Goal: Navigation & Orientation: Locate item on page

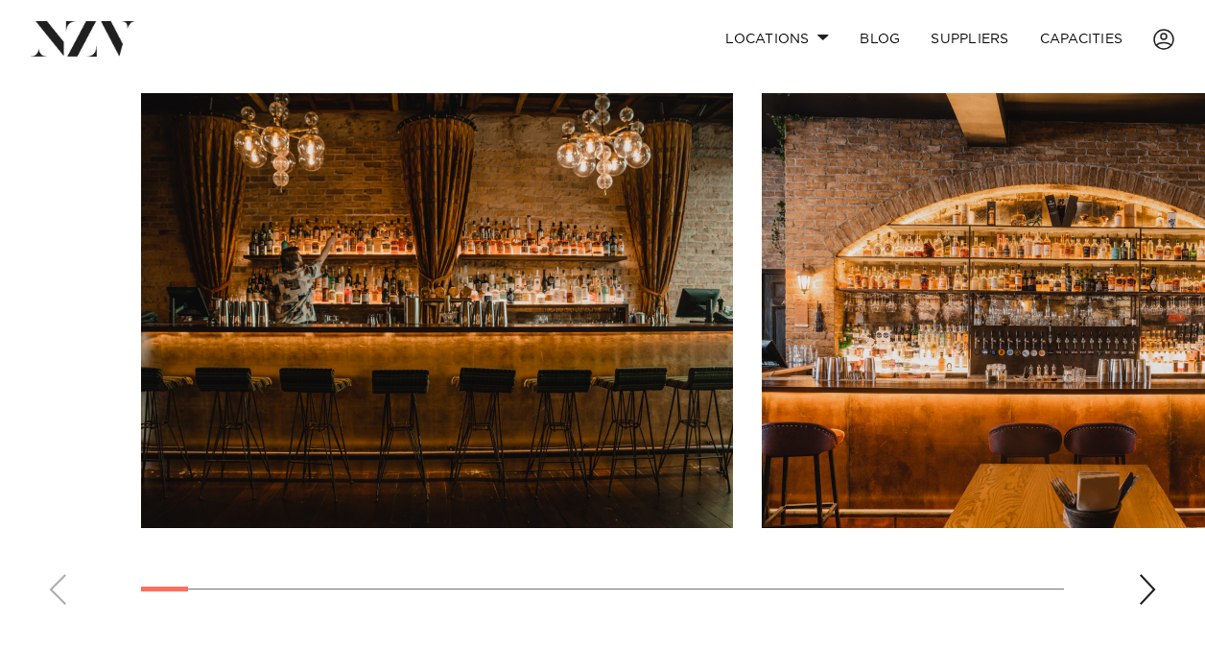
scroll to position [1296, 0]
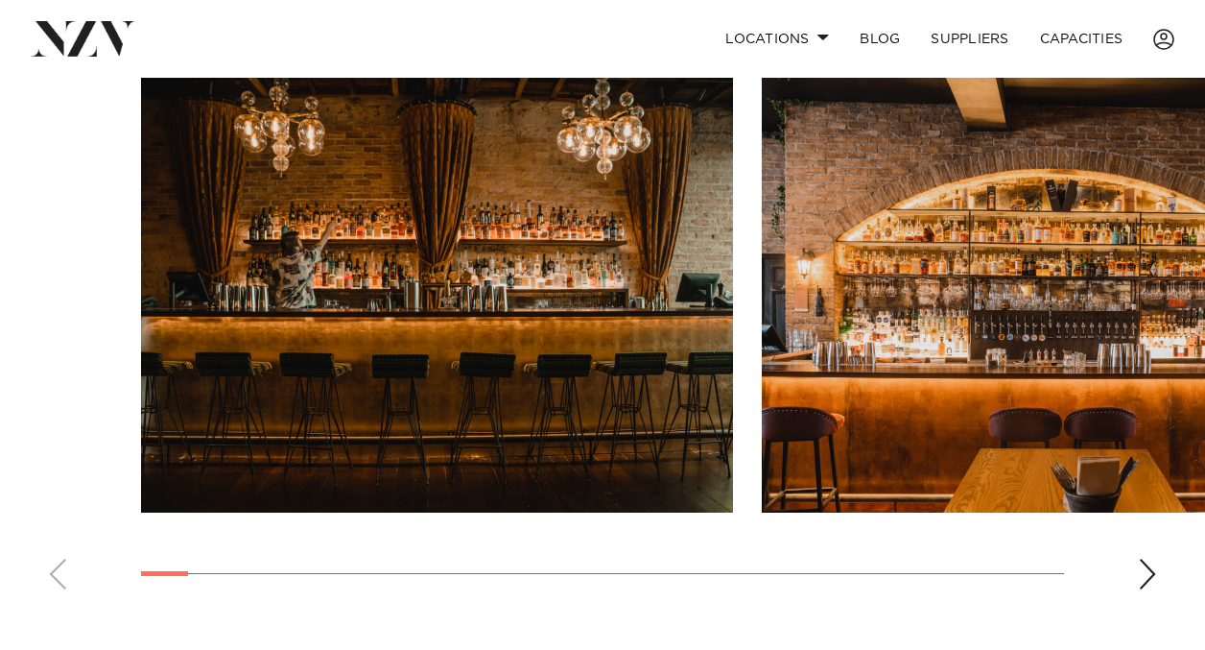
click at [1146, 569] on div "Next slide" at bounding box center [1147, 574] width 19 height 31
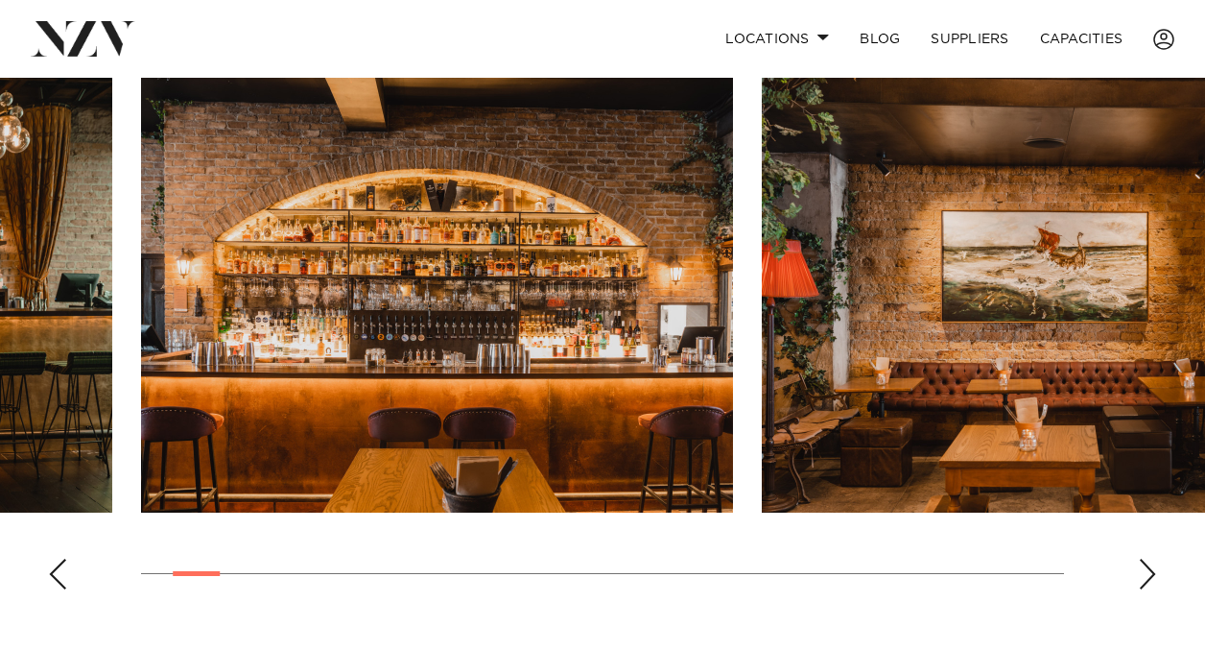
click at [1146, 569] on div "Next slide" at bounding box center [1147, 574] width 19 height 31
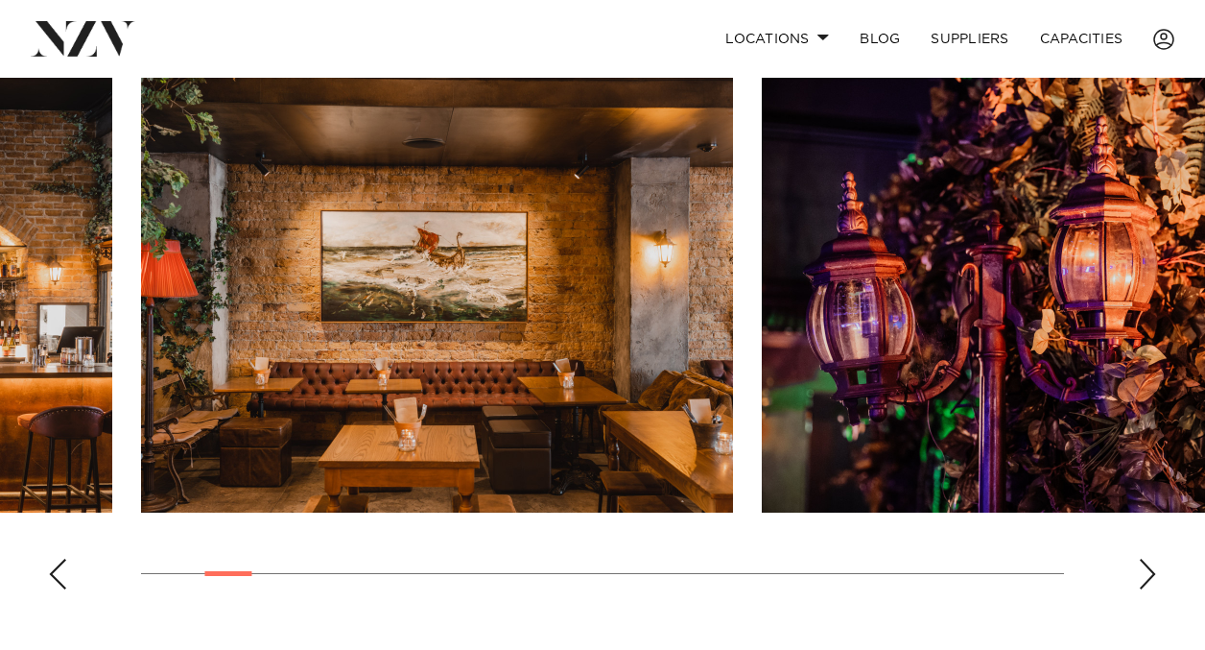
click at [1146, 569] on div "Next slide" at bounding box center [1147, 574] width 19 height 31
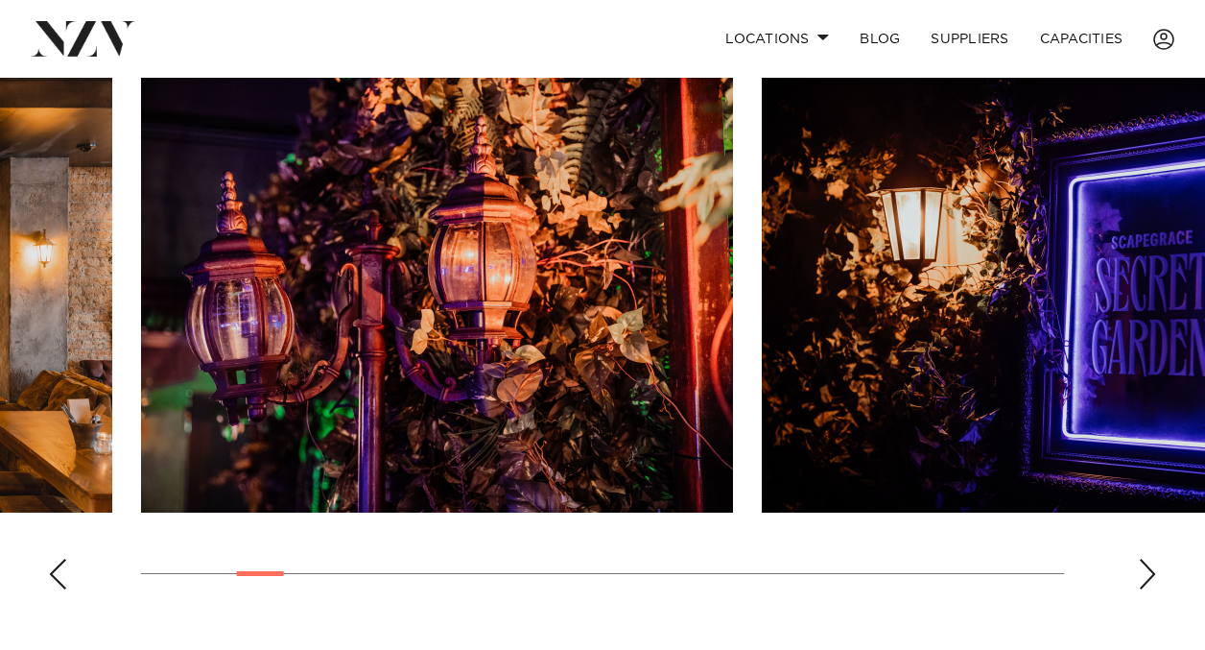
click at [1146, 569] on div "Next slide" at bounding box center [1147, 574] width 19 height 31
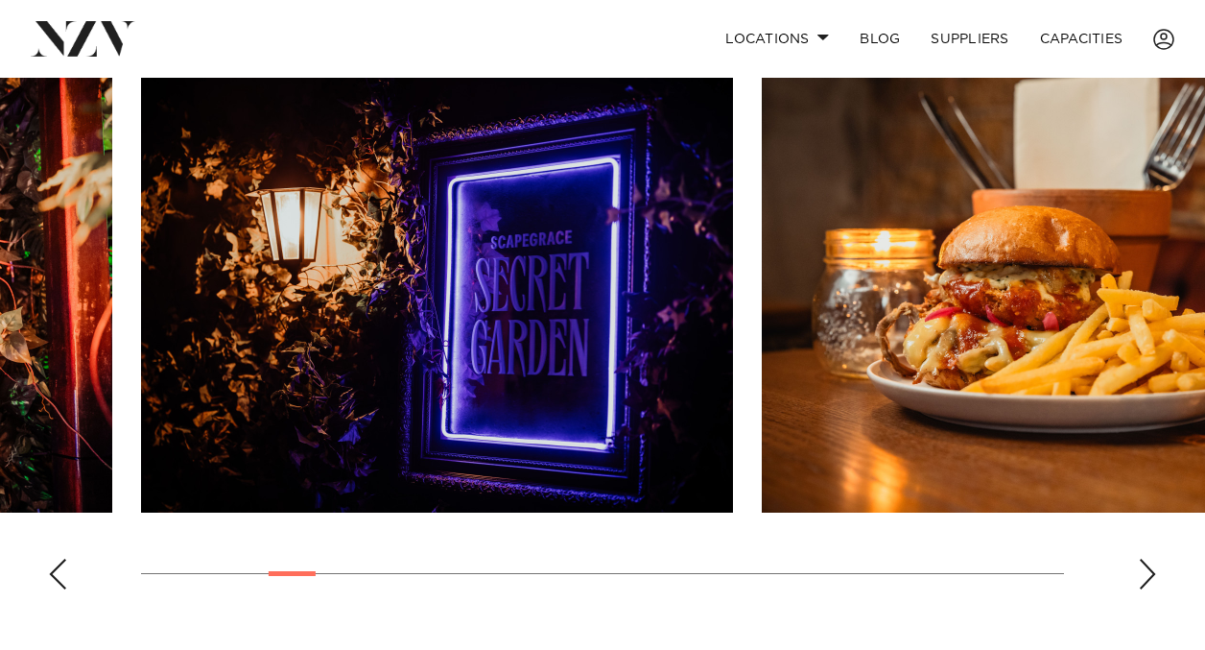
click at [1146, 569] on div "Next slide" at bounding box center [1147, 574] width 19 height 31
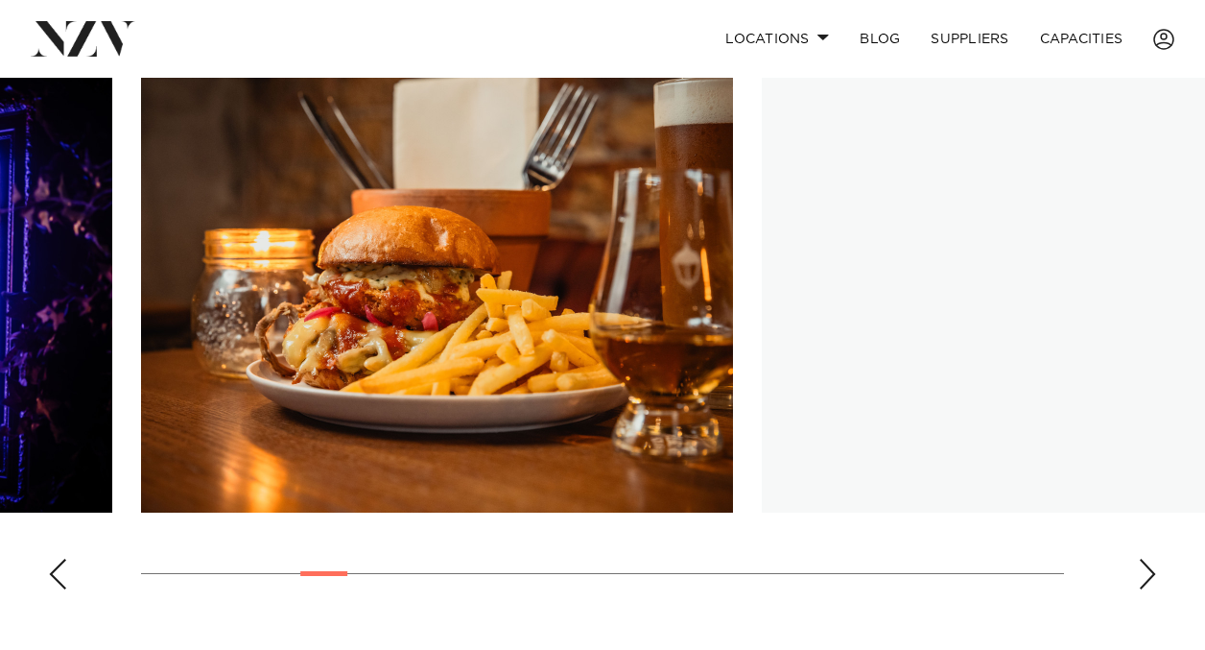
click at [1146, 569] on div "Next slide" at bounding box center [1147, 574] width 19 height 31
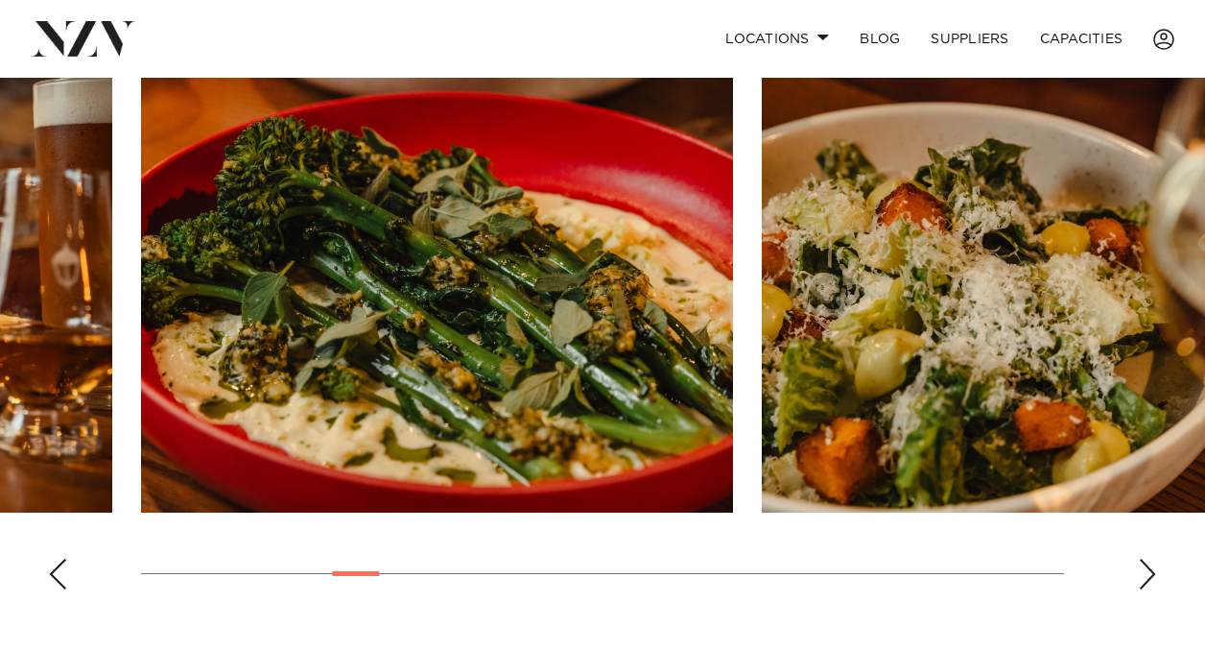
click at [1149, 581] on div "Next slide" at bounding box center [1147, 574] width 19 height 31
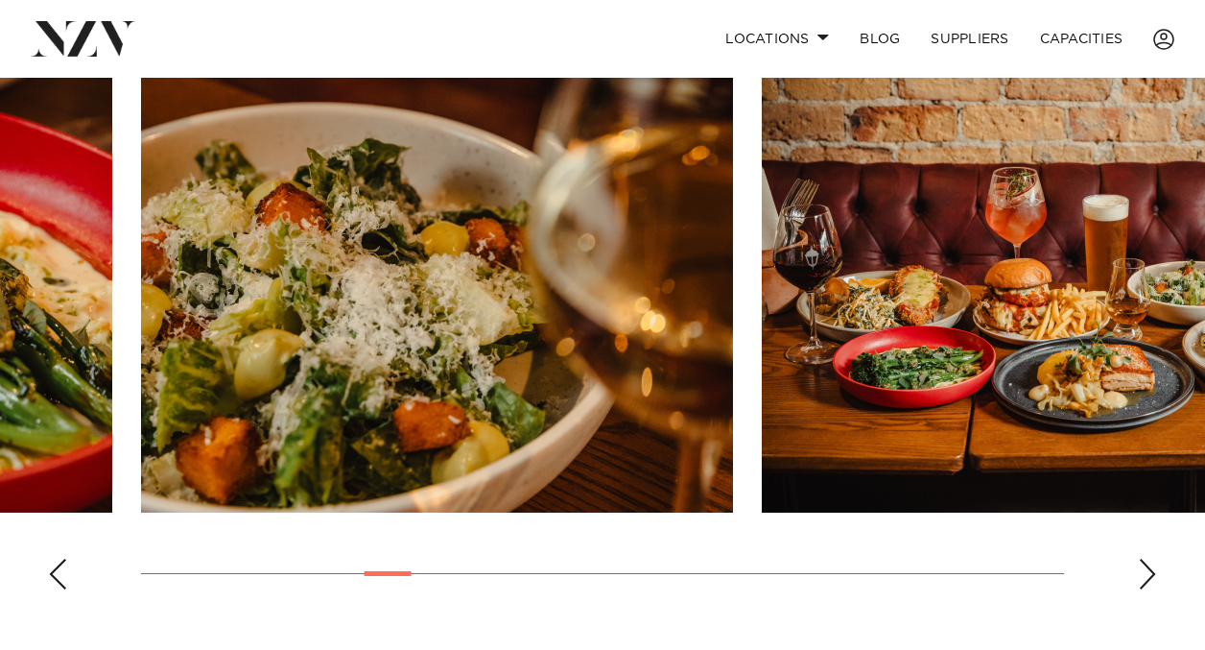
click at [1149, 581] on div "Next slide" at bounding box center [1147, 574] width 19 height 31
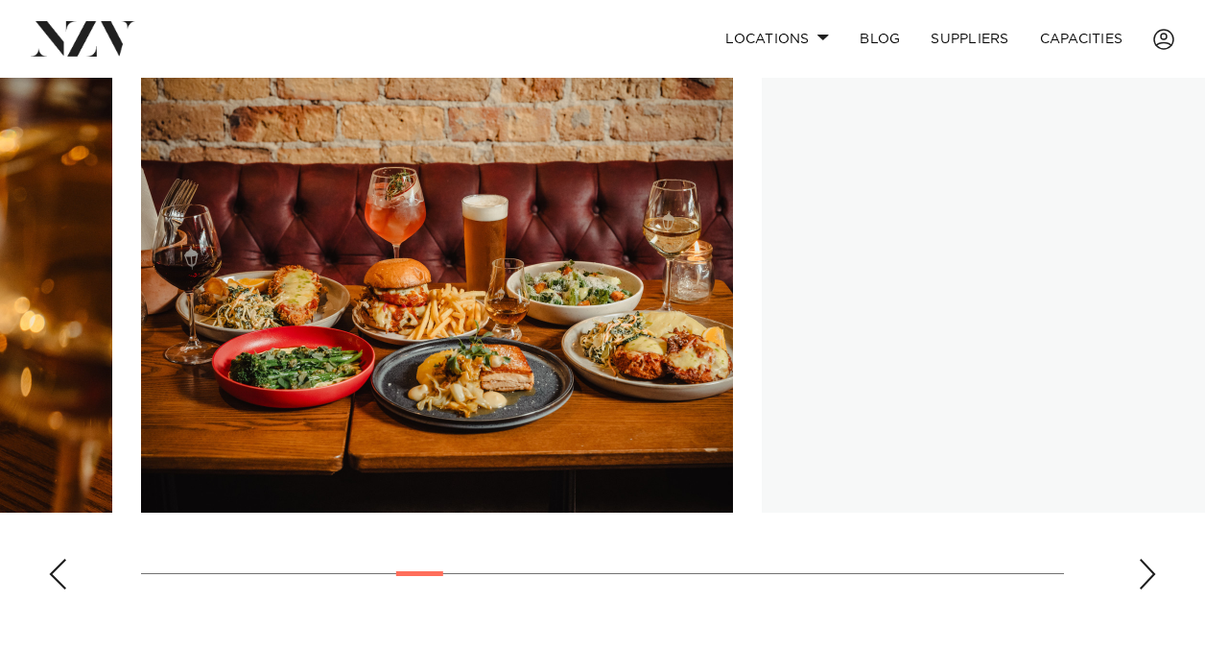
click at [1149, 581] on div "Next slide" at bounding box center [1147, 574] width 19 height 31
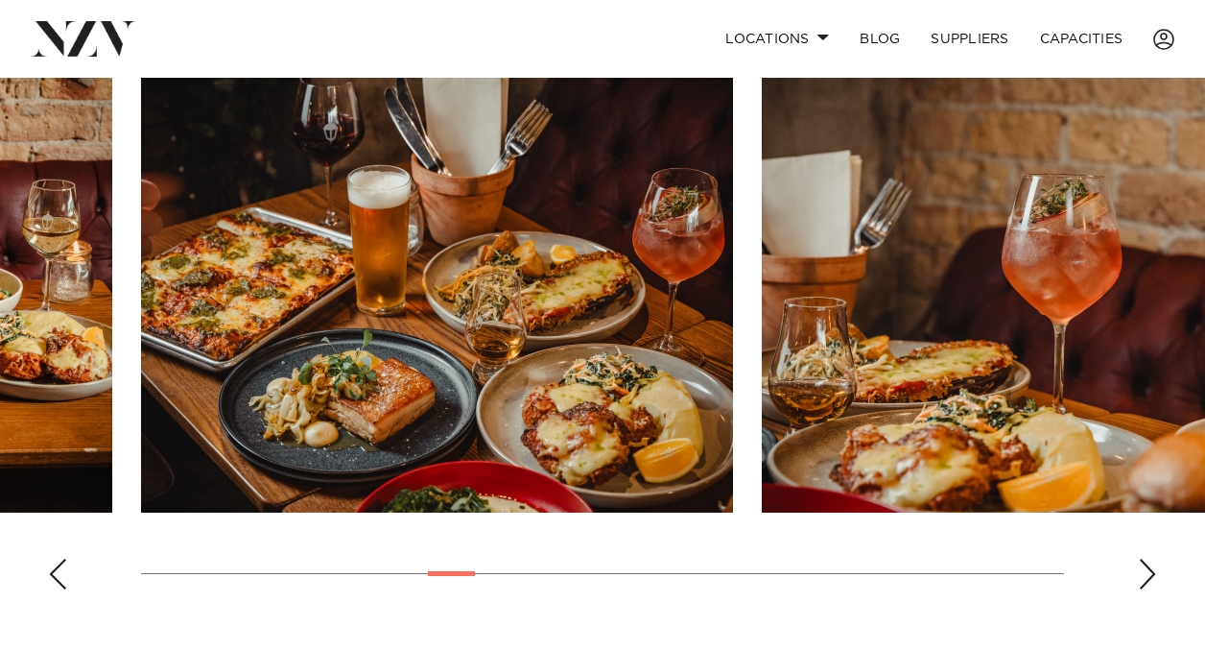
click at [1149, 581] on div "Next slide" at bounding box center [1147, 574] width 19 height 31
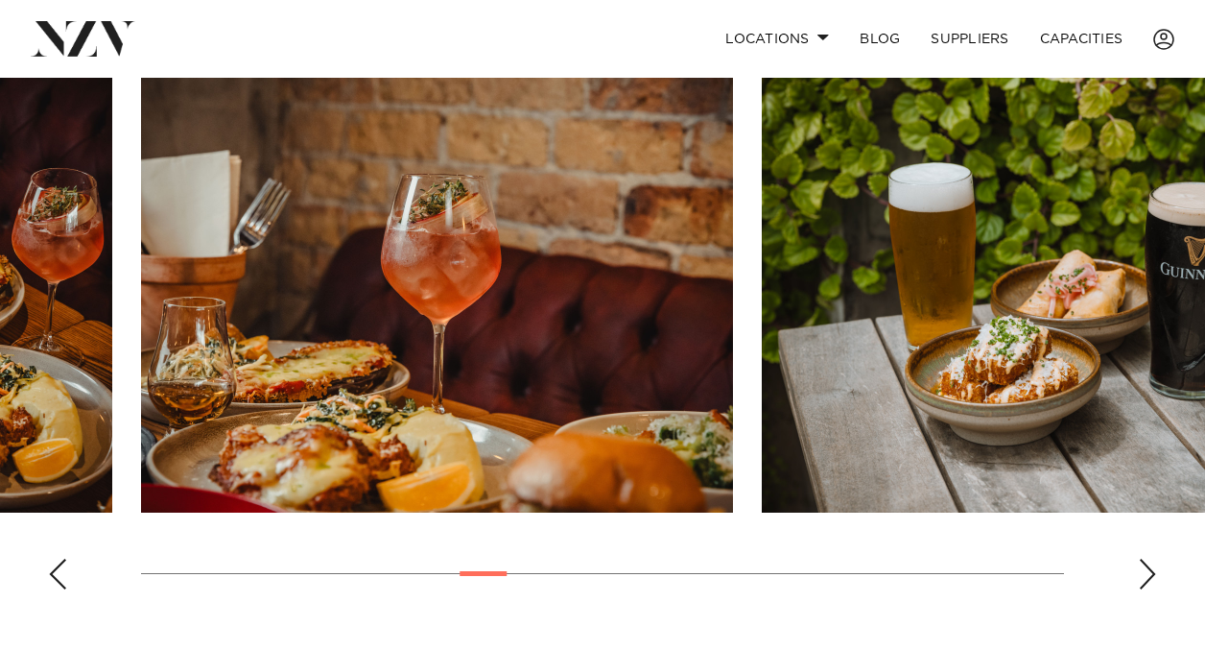
click at [1149, 581] on div "Next slide" at bounding box center [1147, 574] width 19 height 31
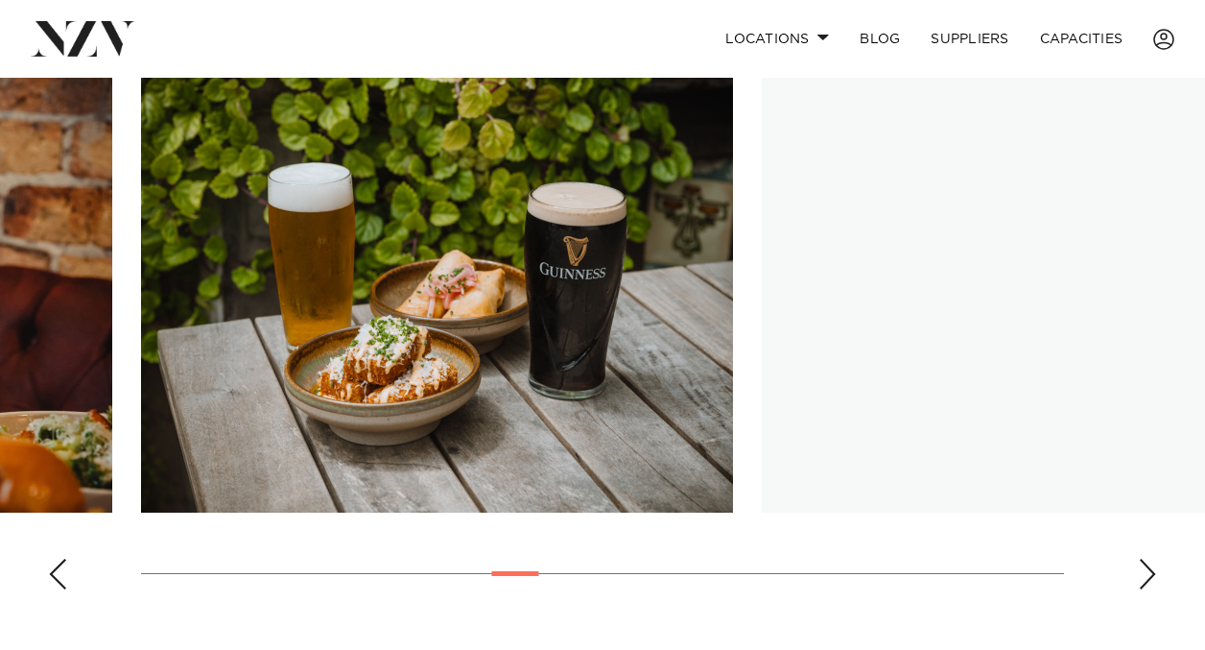
click at [1149, 581] on div "Next slide" at bounding box center [1147, 574] width 19 height 31
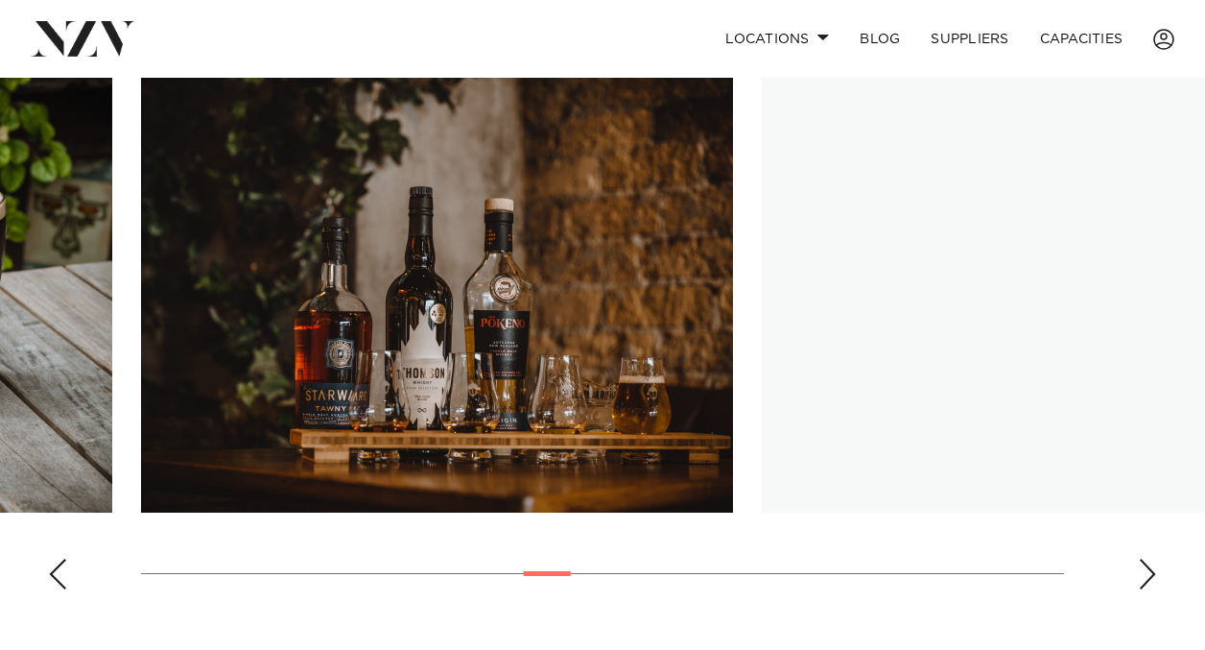
click at [1149, 581] on div "Next slide" at bounding box center [1147, 574] width 19 height 31
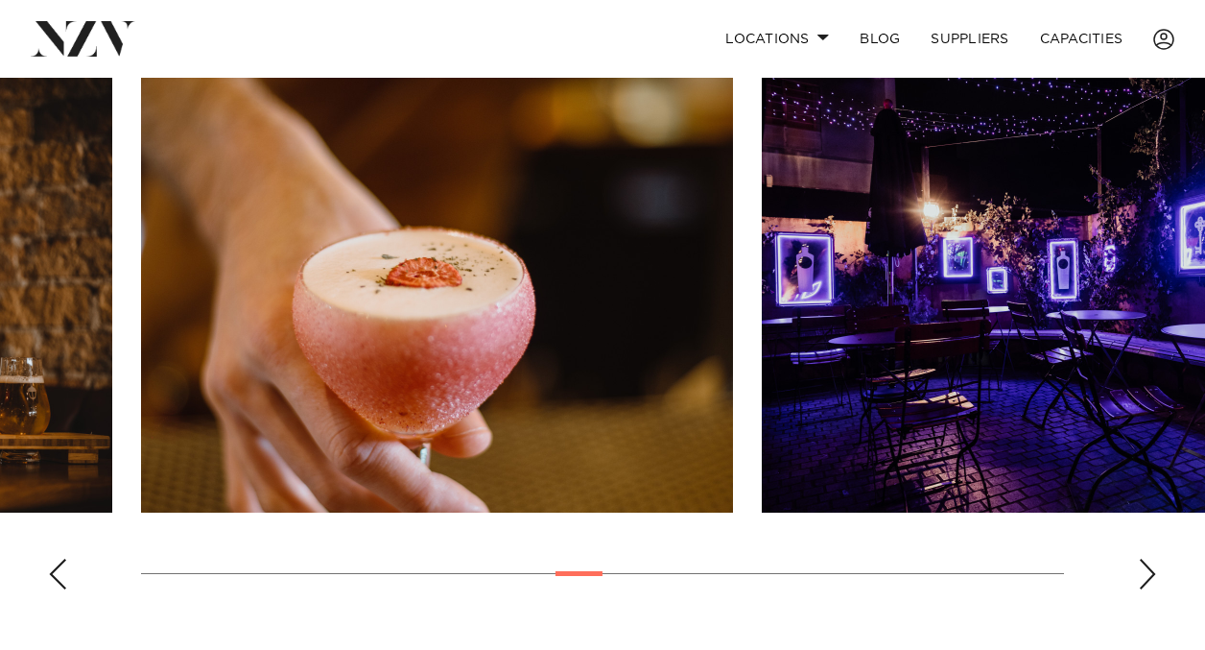
click at [1149, 581] on div "Next slide" at bounding box center [1147, 574] width 19 height 31
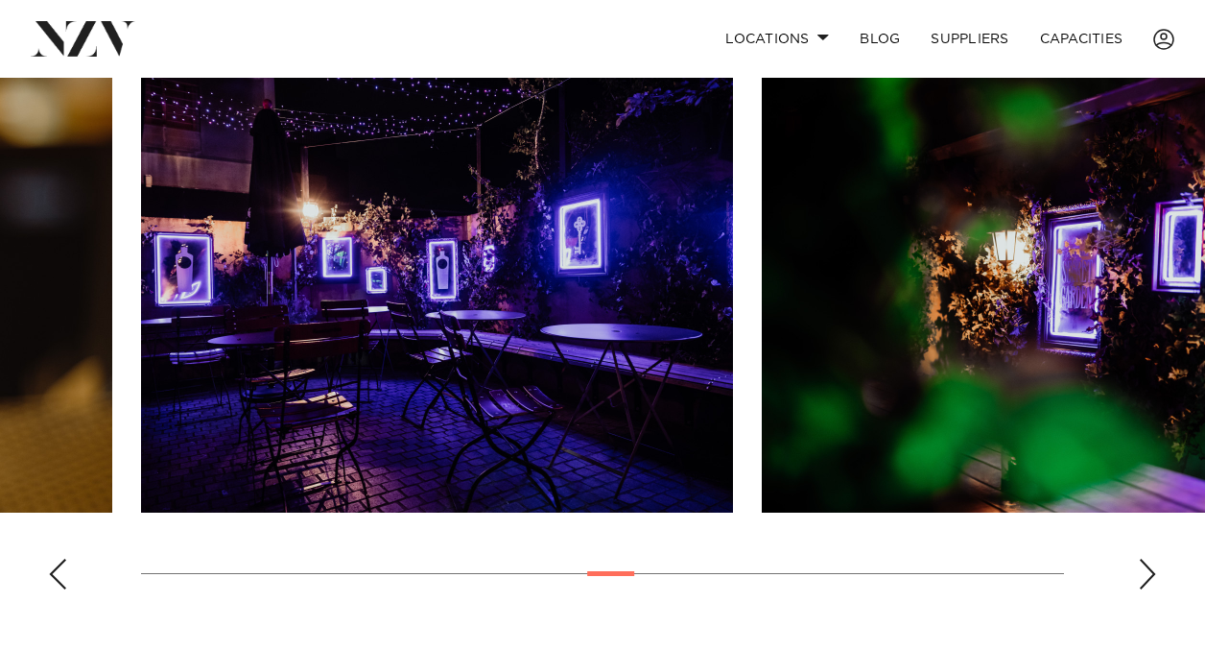
click at [1149, 581] on div "Next slide" at bounding box center [1147, 574] width 19 height 31
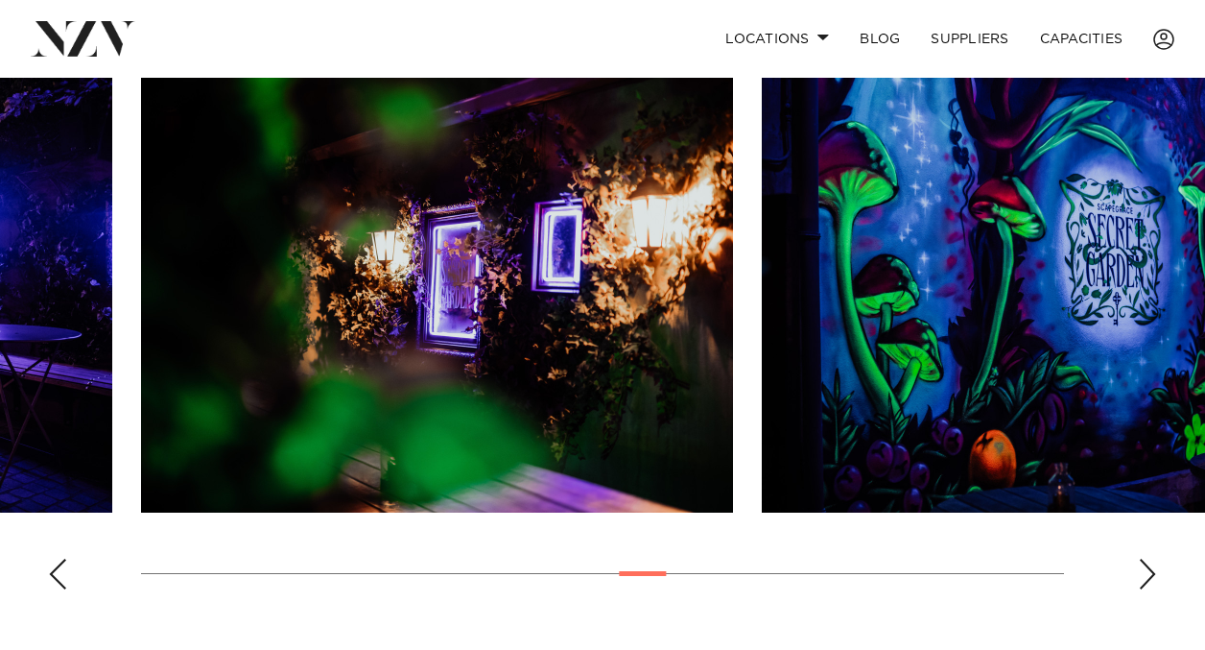
click at [56, 577] on div "Previous slide" at bounding box center [57, 574] width 19 height 31
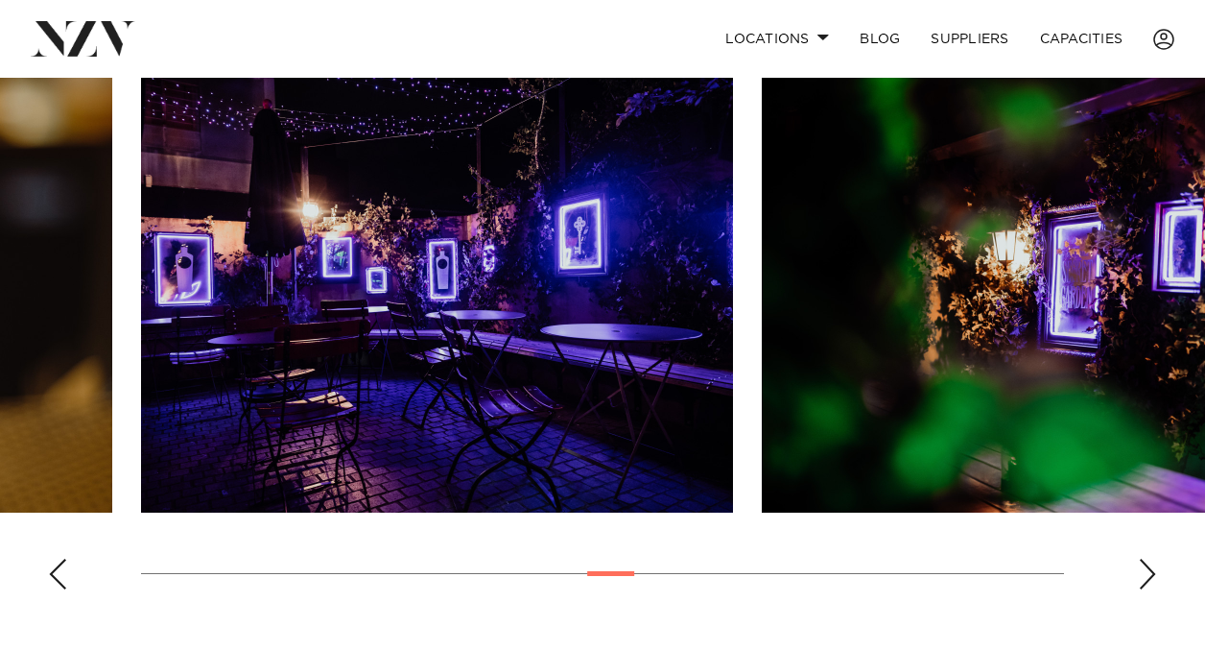
click at [1156, 570] on div "Next slide" at bounding box center [1147, 574] width 19 height 31
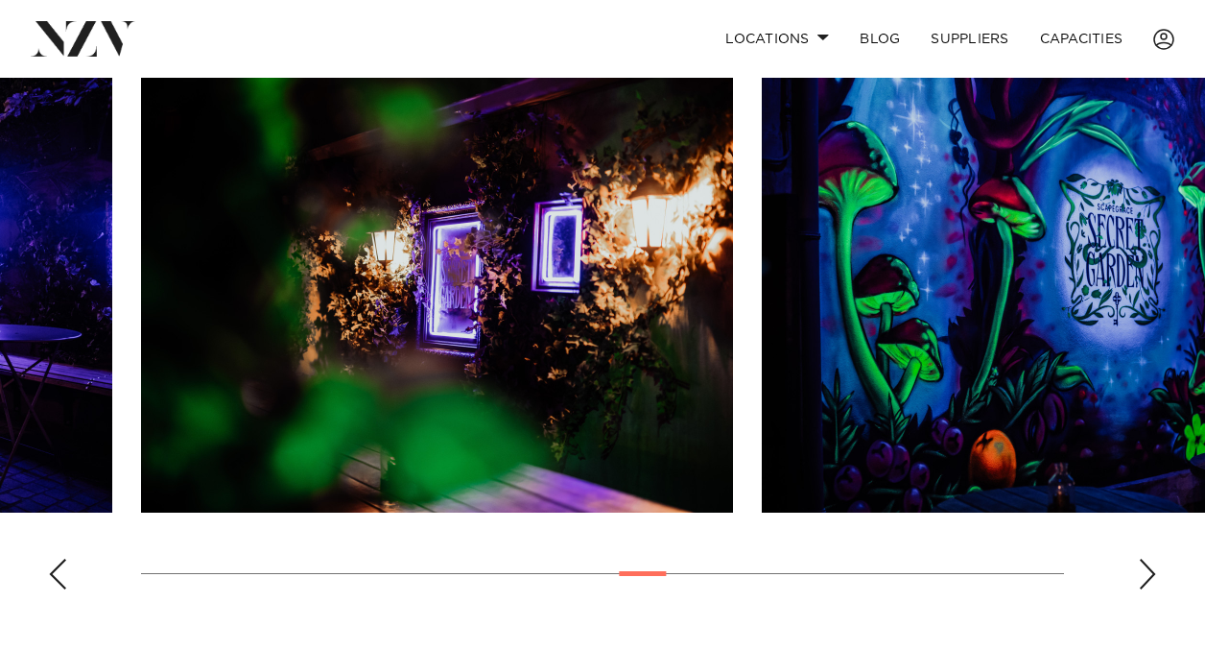
click at [1153, 570] on div "Next slide" at bounding box center [1147, 574] width 19 height 31
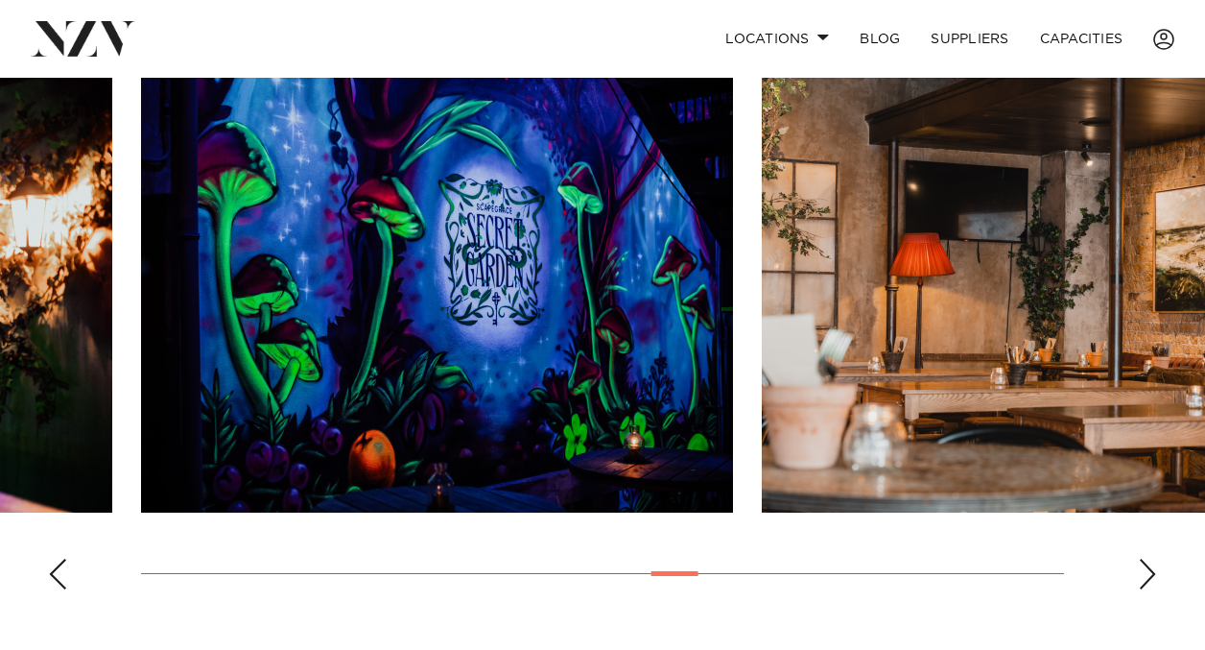
click at [1153, 570] on div "Next slide" at bounding box center [1147, 574] width 19 height 31
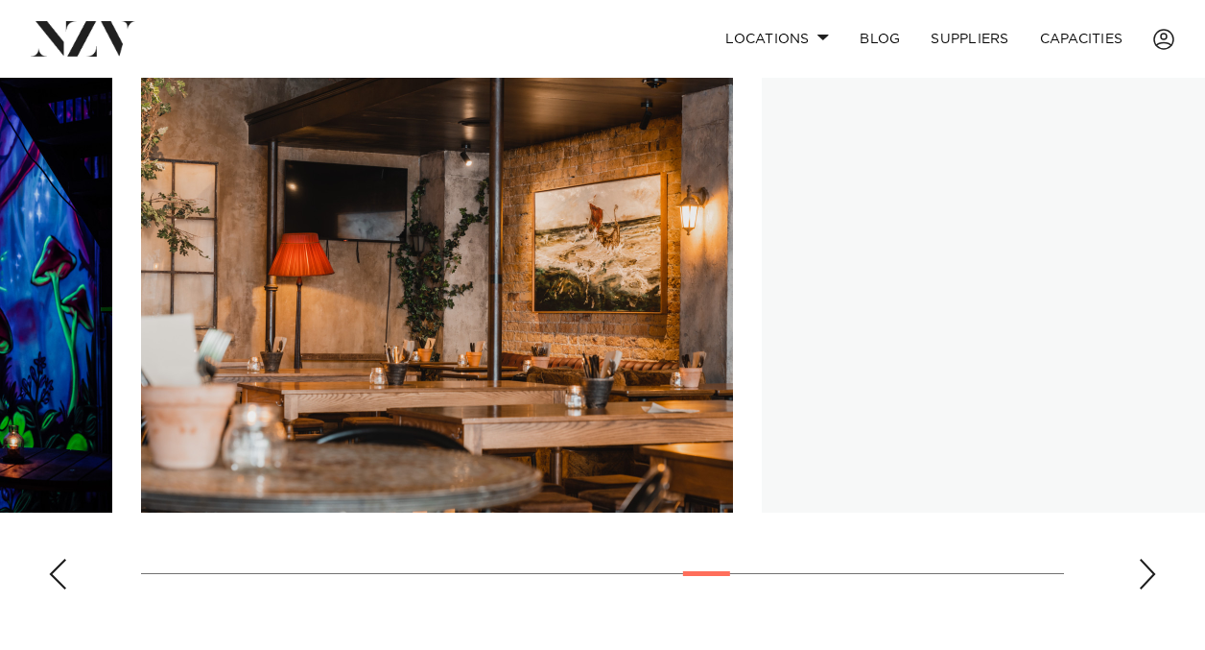
click at [1153, 570] on div "Next slide" at bounding box center [1147, 574] width 19 height 31
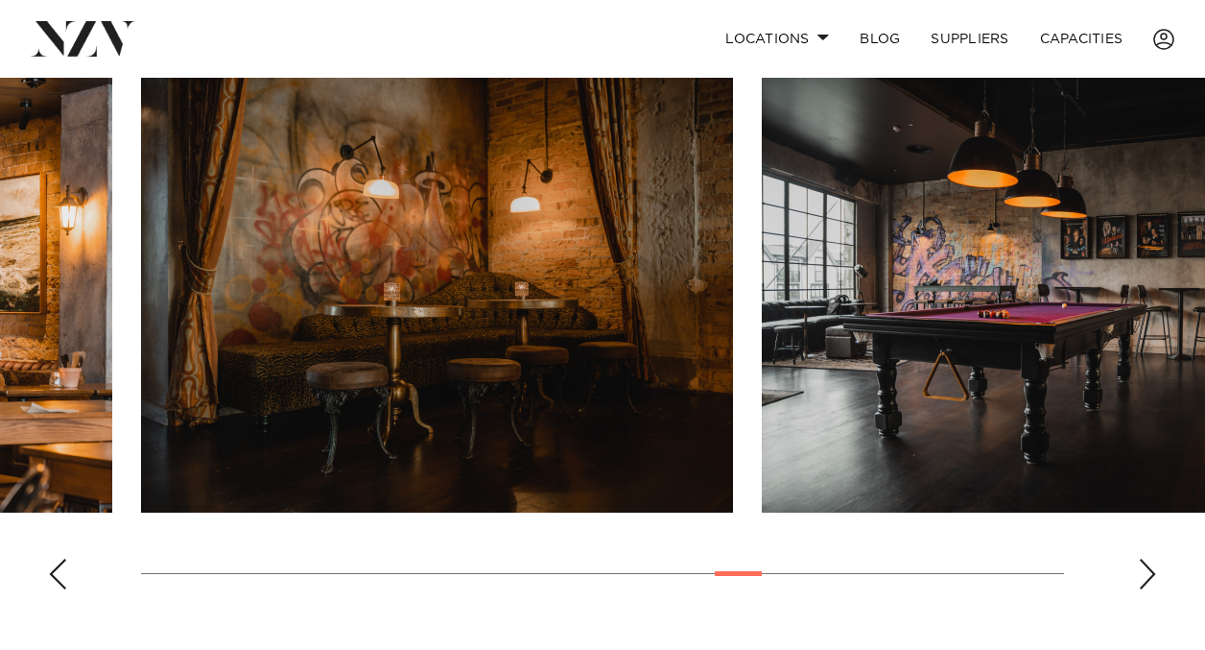
click at [1153, 570] on div "Next slide" at bounding box center [1147, 574] width 19 height 31
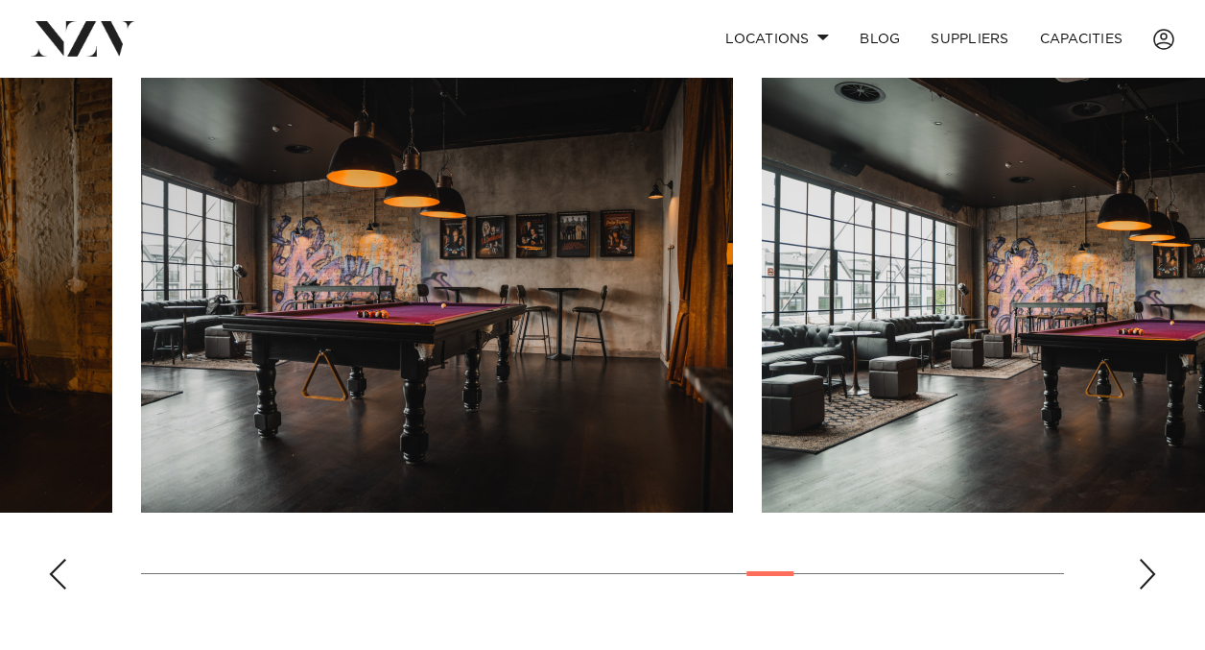
click at [1143, 578] on div "Next slide" at bounding box center [1147, 574] width 19 height 31
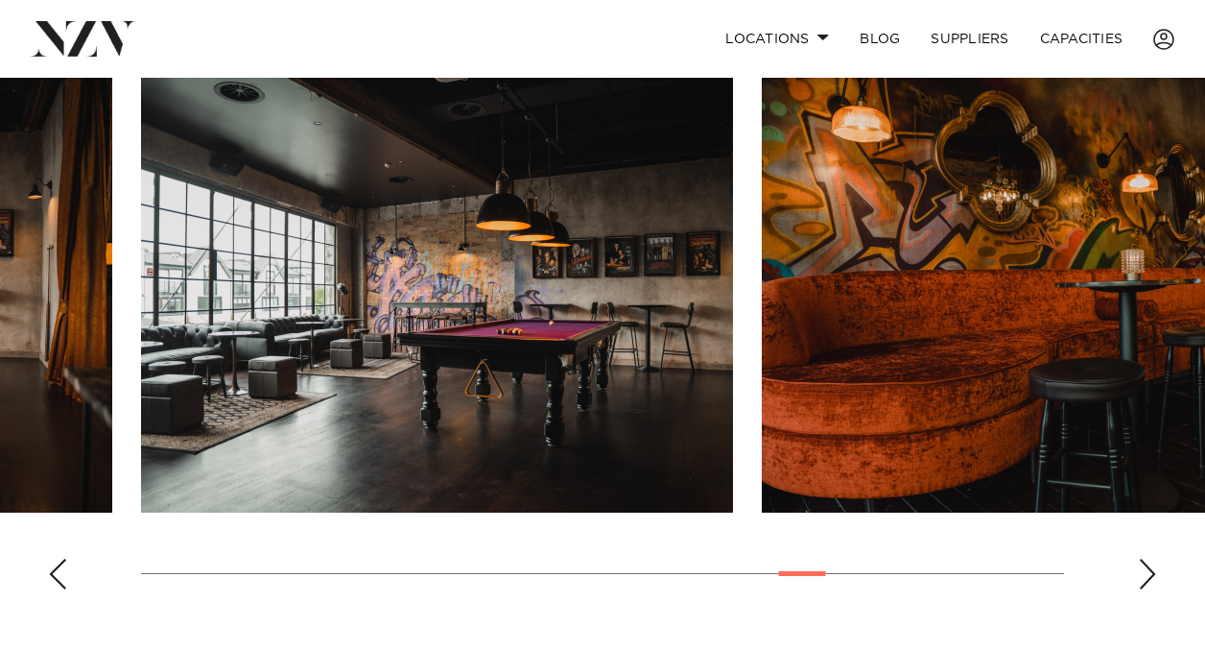
click at [1143, 578] on div "Next slide" at bounding box center [1147, 574] width 19 height 31
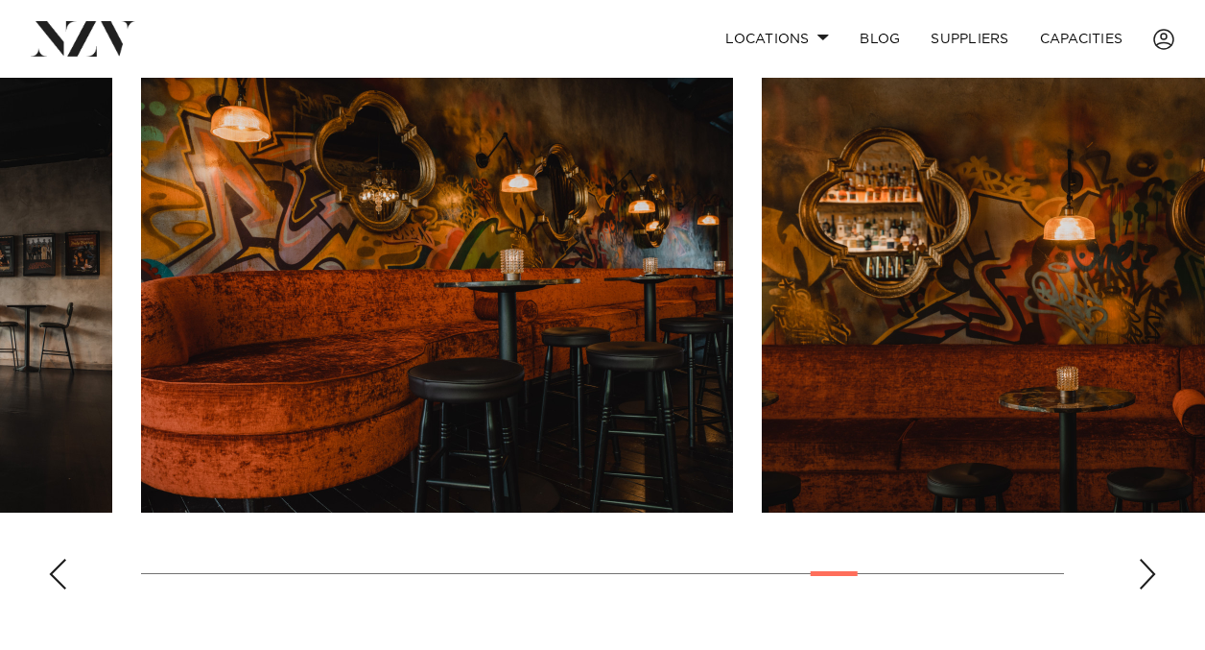
click at [1143, 578] on div "Next slide" at bounding box center [1147, 574] width 19 height 31
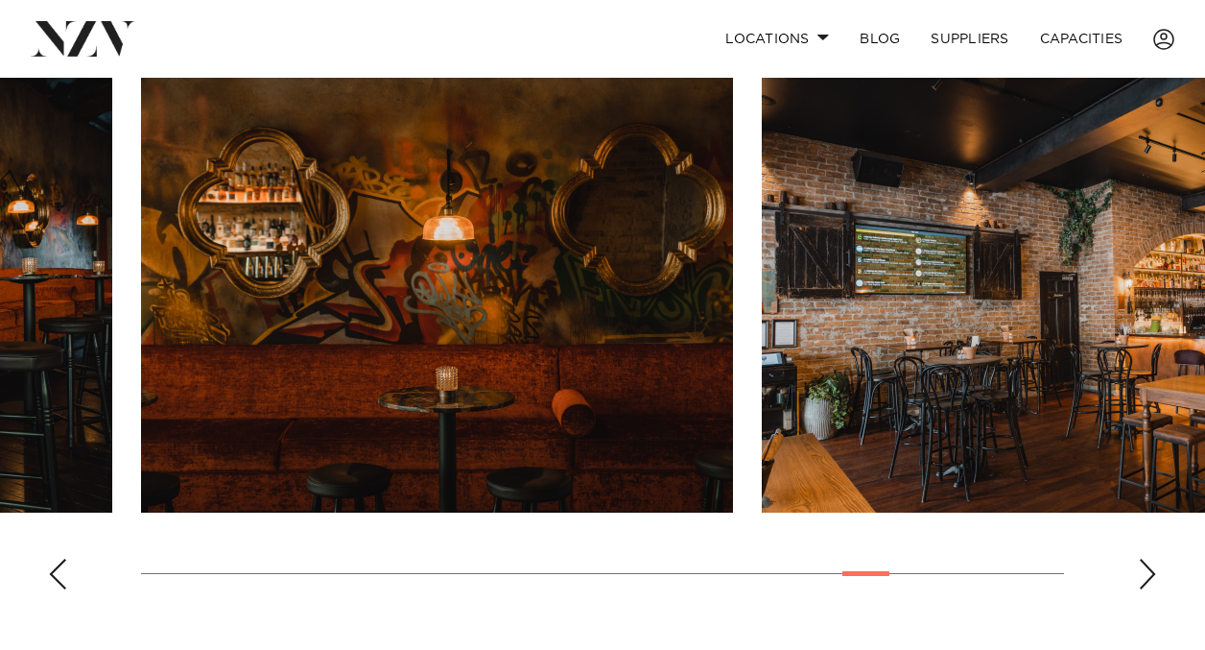
click at [1143, 578] on div "Next slide" at bounding box center [1147, 574] width 19 height 31
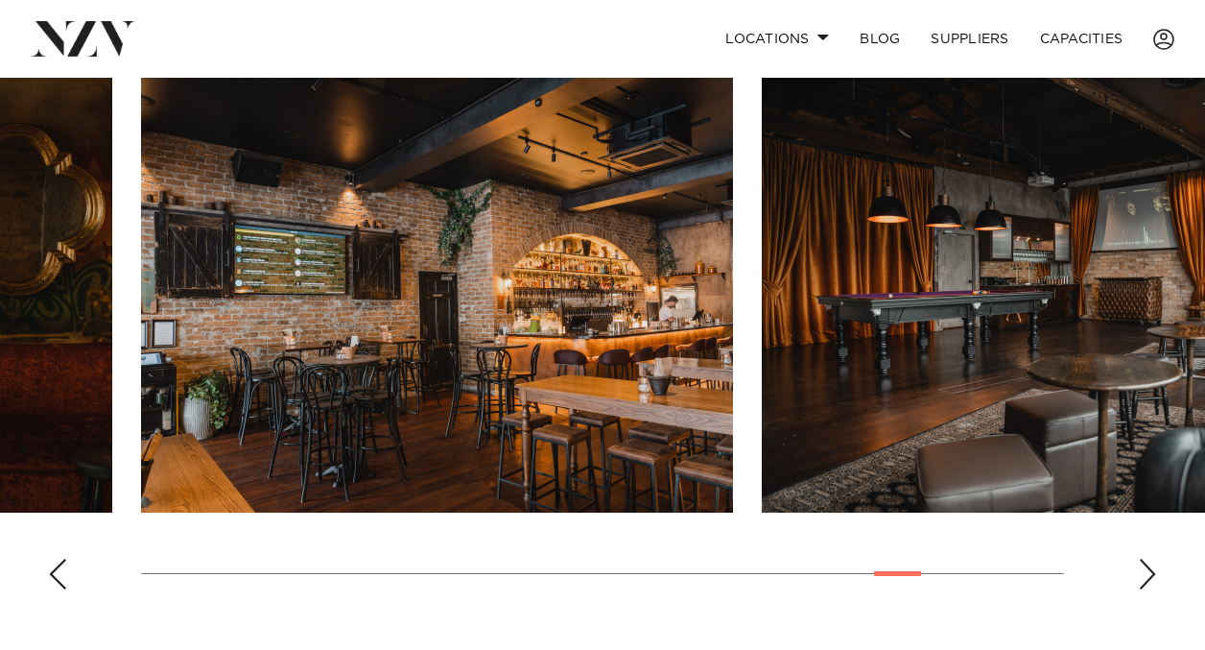
click at [1143, 578] on div "Next slide" at bounding box center [1147, 574] width 19 height 31
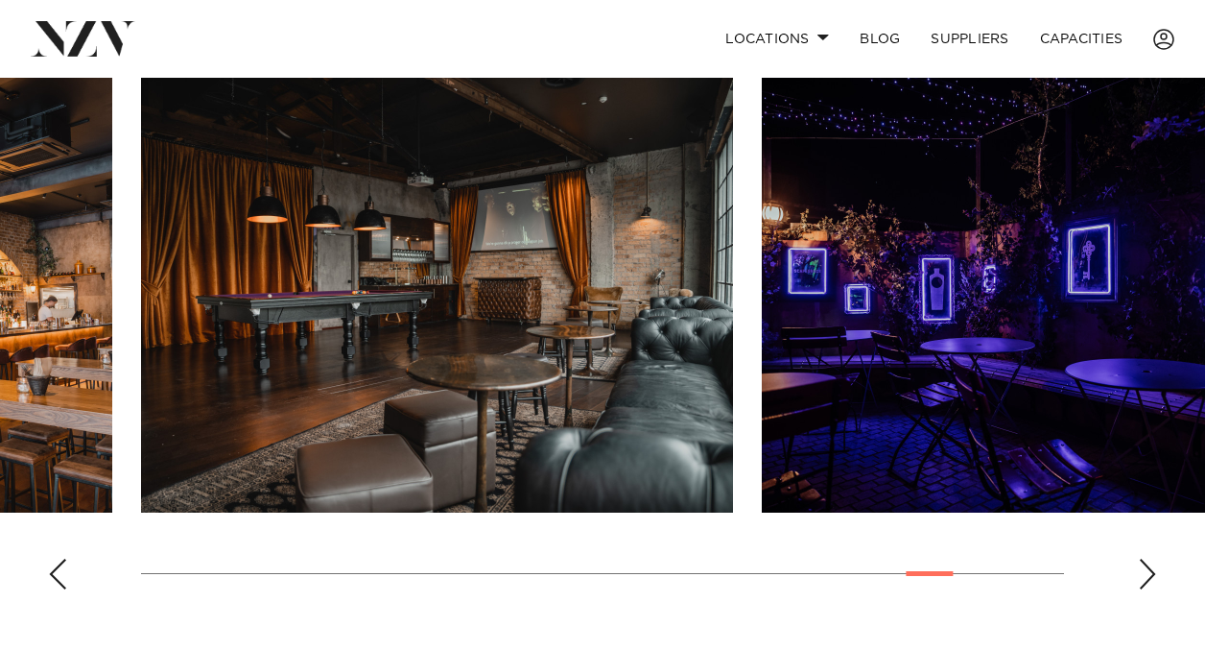
click at [1143, 578] on div "Next slide" at bounding box center [1147, 574] width 19 height 31
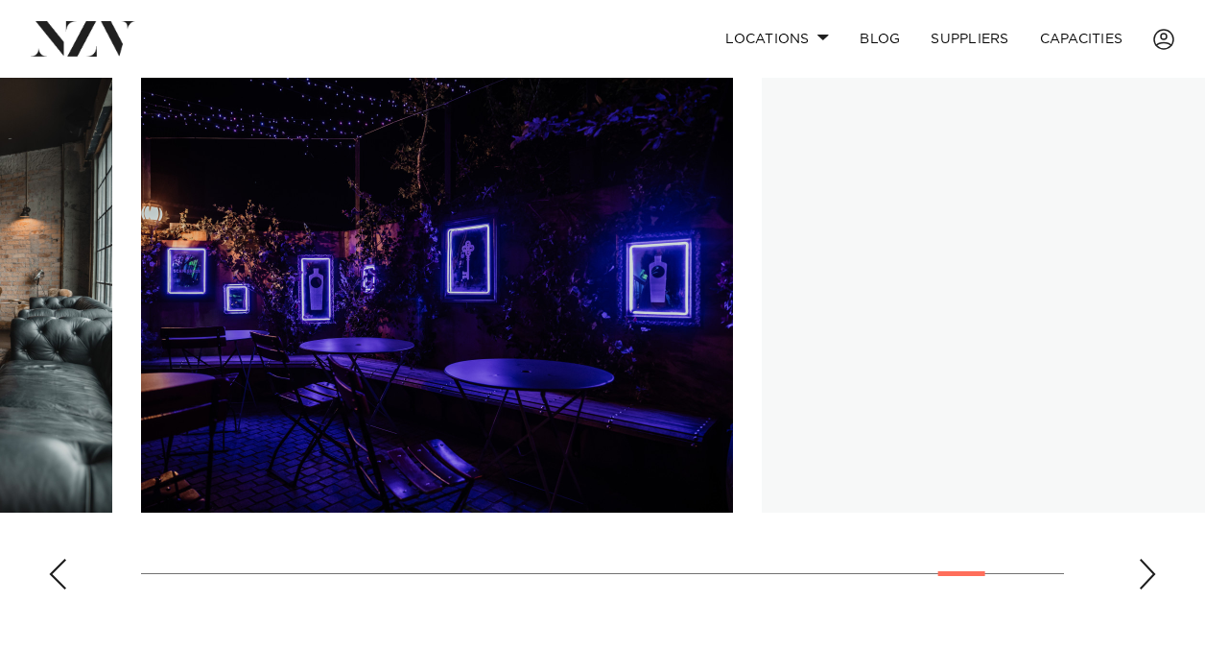
click at [1143, 578] on div "Next slide" at bounding box center [1147, 574] width 19 height 31
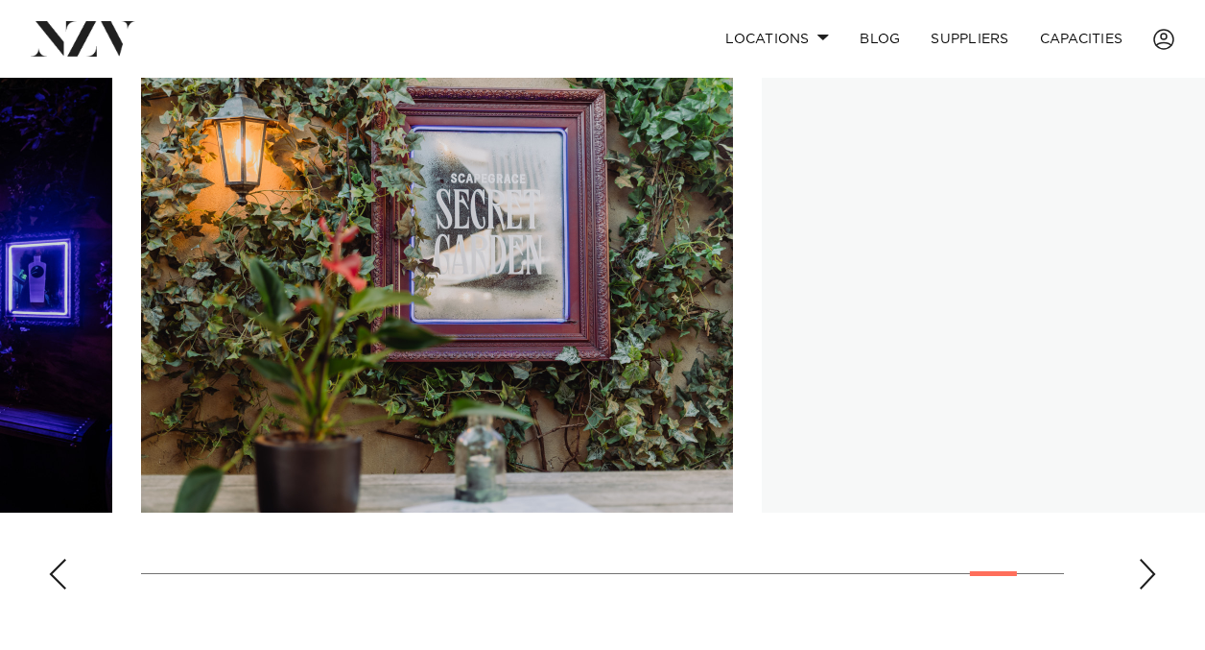
click at [1143, 578] on div "Next slide" at bounding box center [1147, 574] width 19 height 31
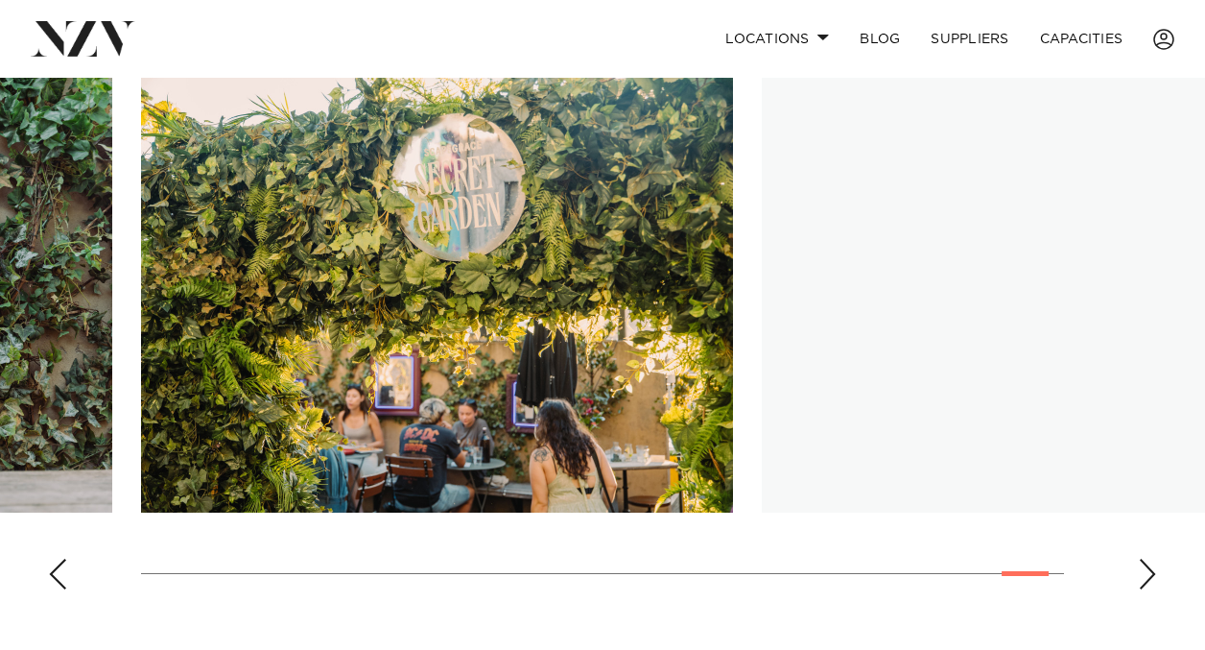
click at [1143, 578] on div "Next slide" at bounding box center [1147, 574] width 19 height 31
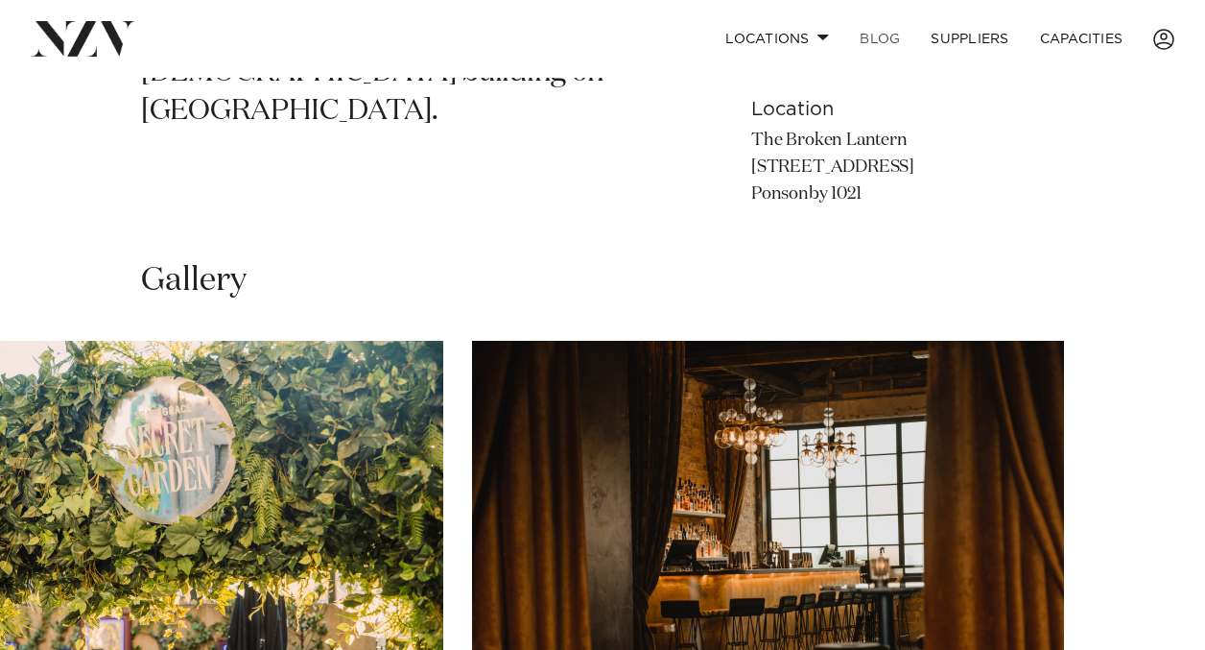
scroll to position [906, 0]
